Goal: Find specific page/section: Find specific page/section

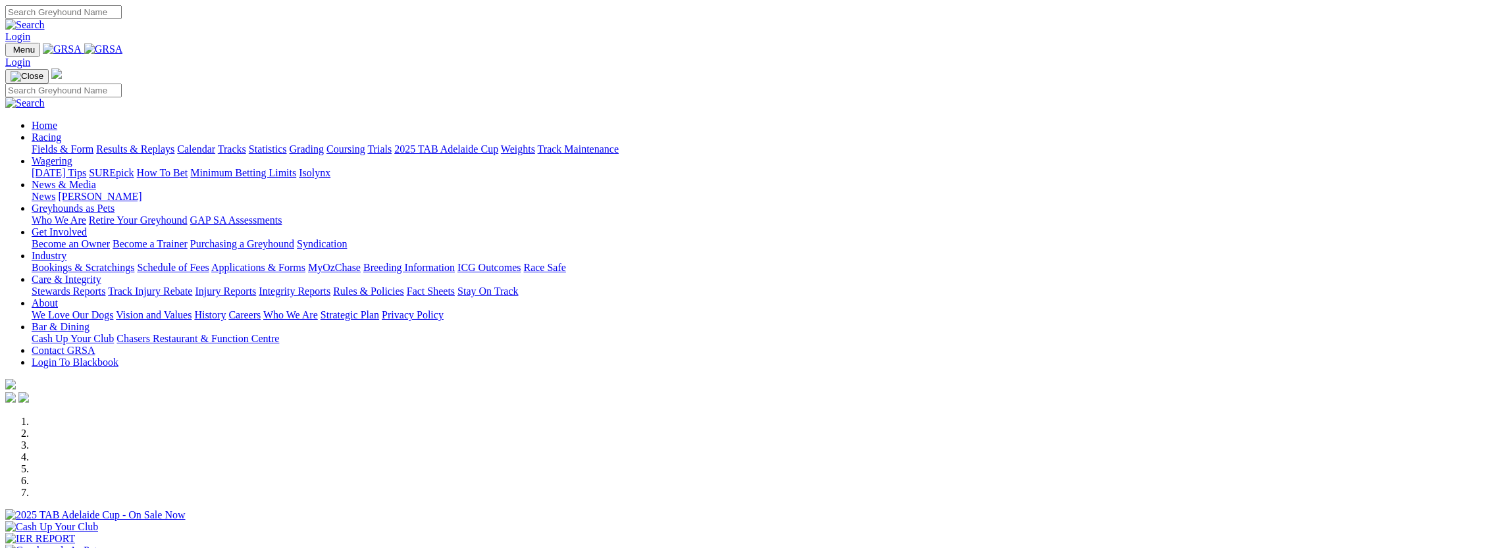
scroll to position [132, 0]
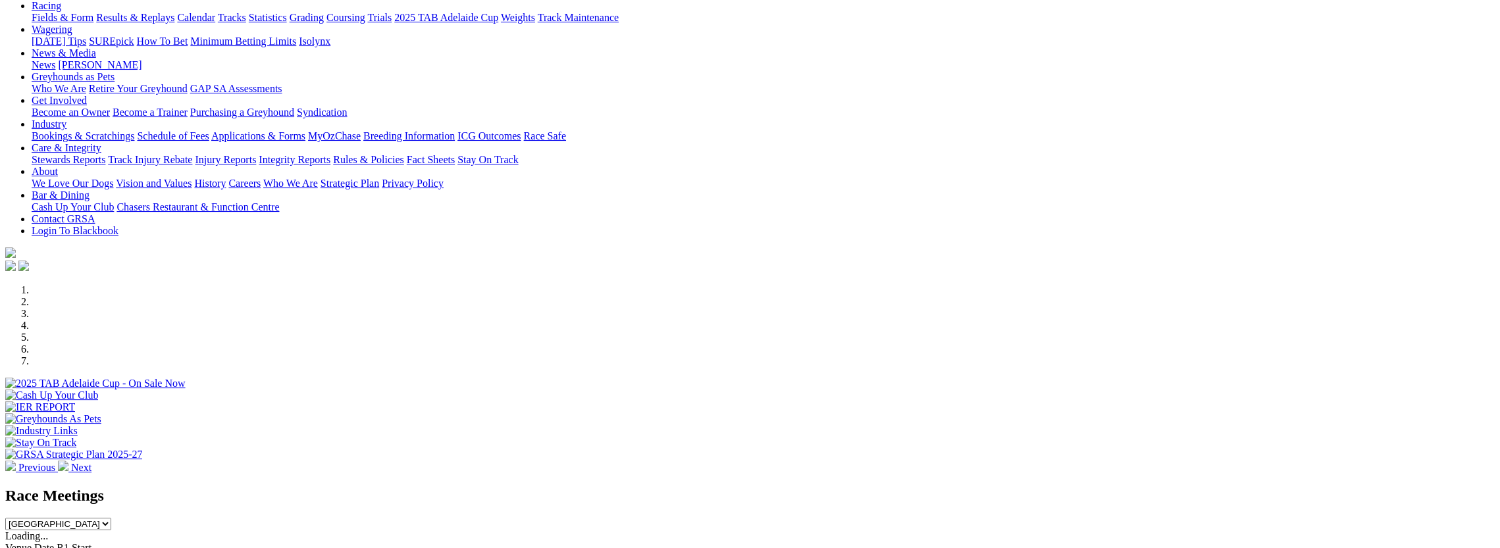
select select "NT"
click at [111, 518] on select "[GEOGRAPHIC_DATA] [GEOGRAPHIC_DATA] [GEOGRAPHIC_DATA] [GEOGRAPHIC_DATA] [GEOGRA…" at bounding box center [58, 524] width 106 height 13
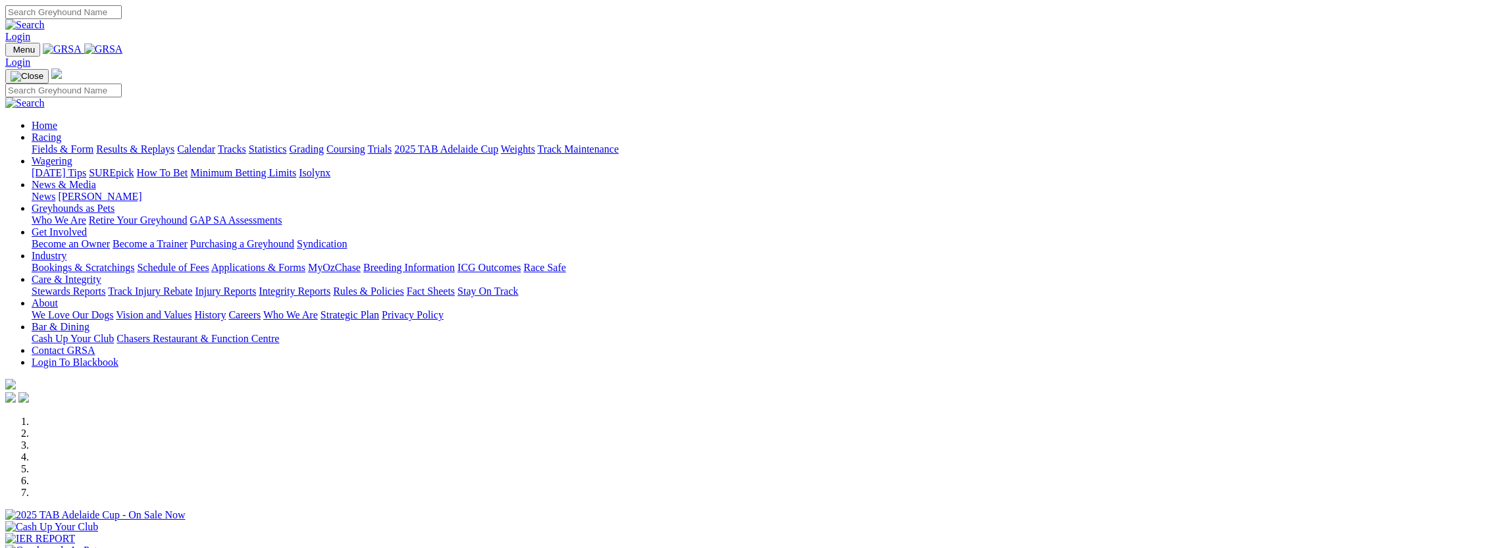
select select "NT"
